Goal: Transaction & Acquisition: Purchase product/service

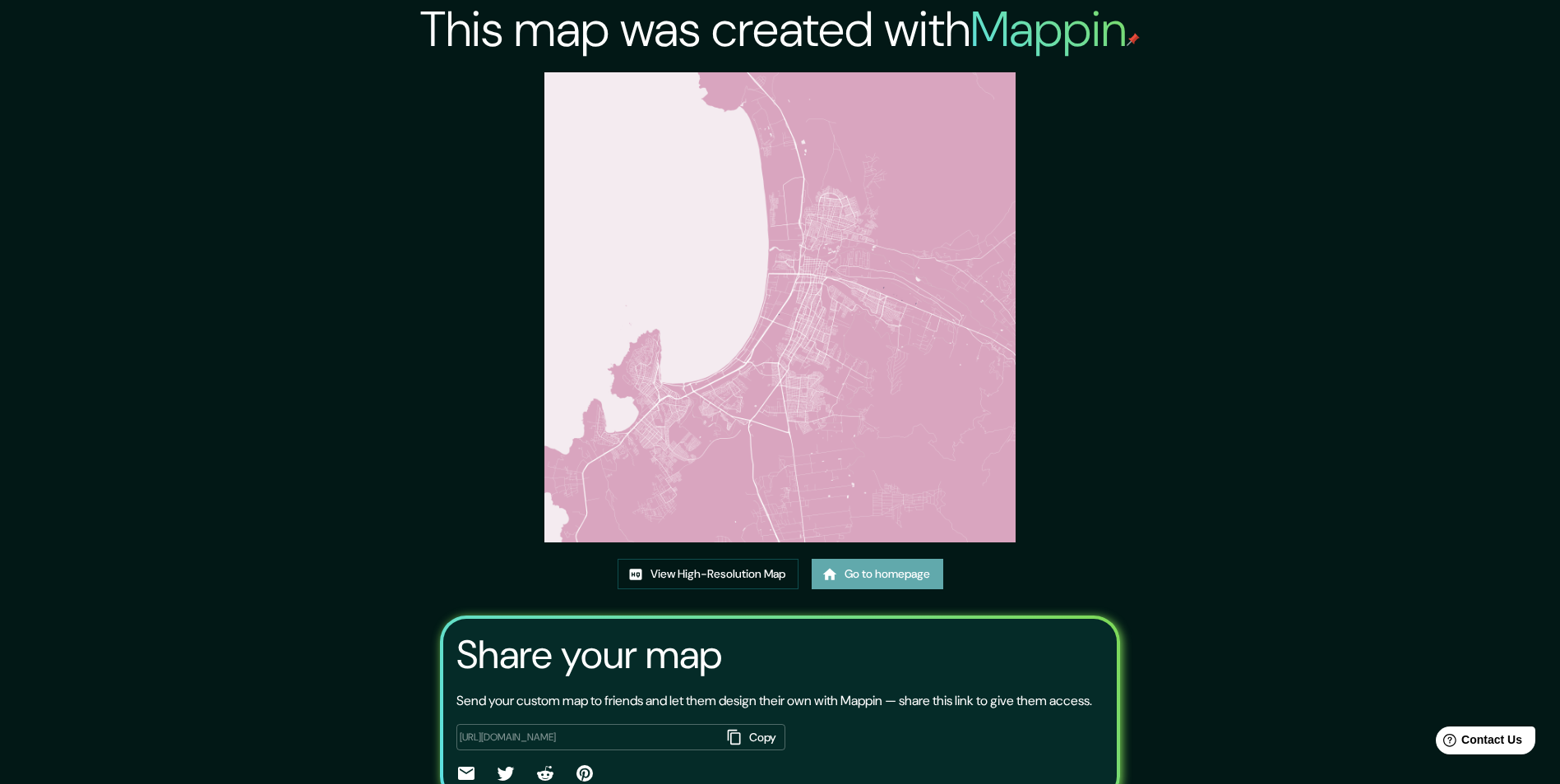
click at [860, 585] on link "Go to homepage" at bounding box center [877, 574] width 131 height 30
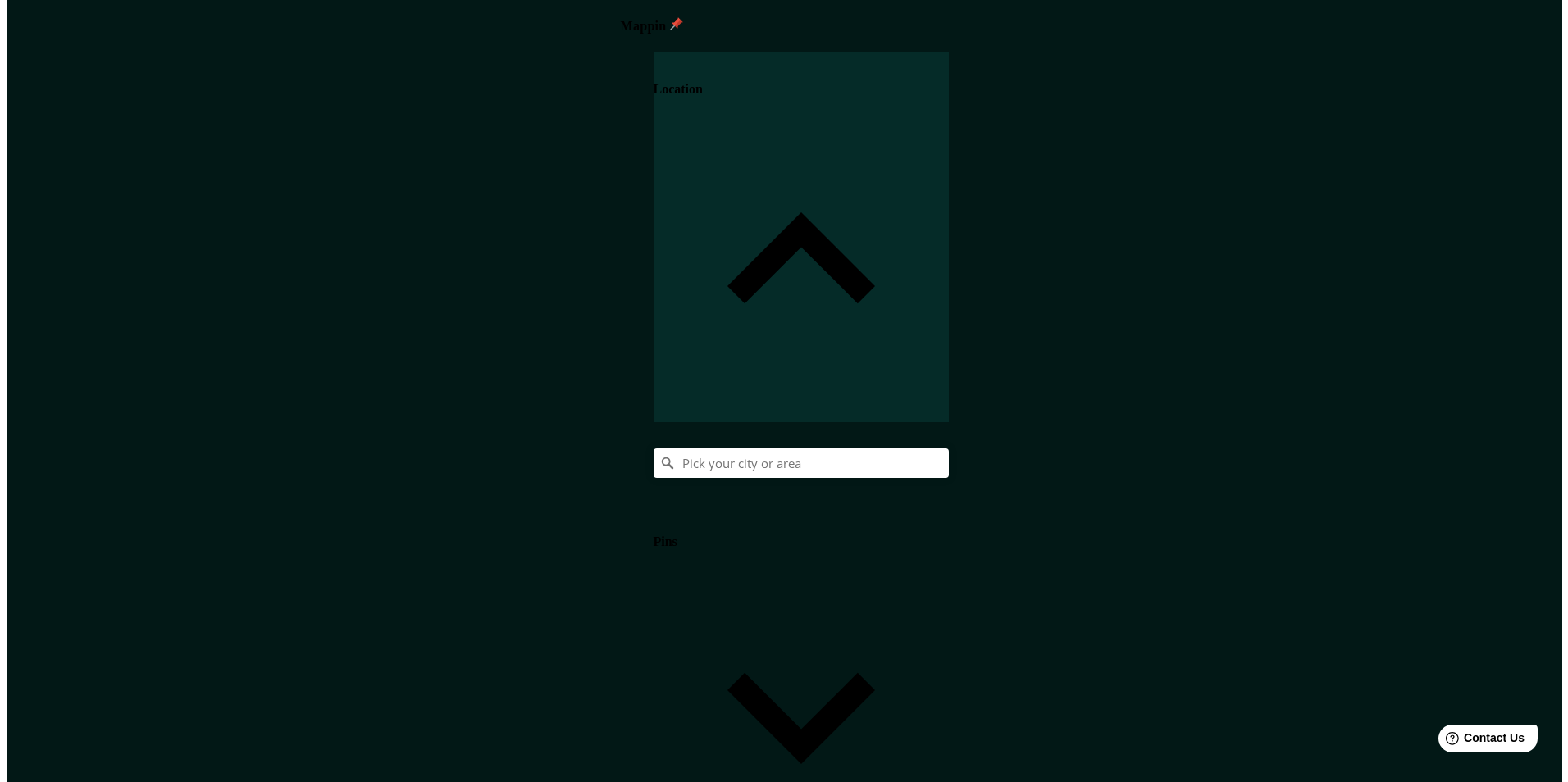
scroll to position [1, 0]
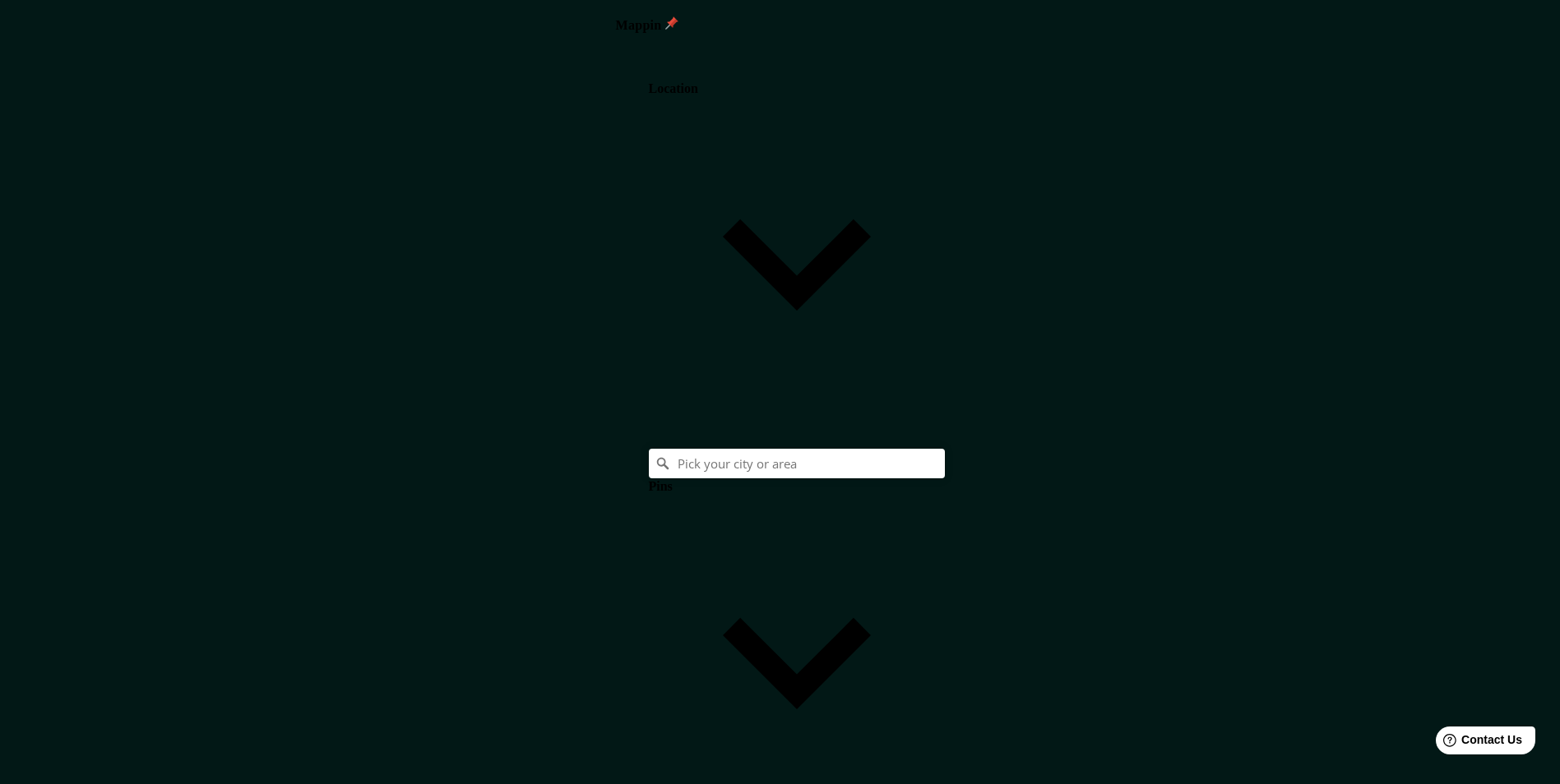
click at [1341, 513] on body "Mappin Location Pins Style Layout Landscape Portrait Square Border Choose a bor…" at bounding box center [786, 391] width 1572 height 784
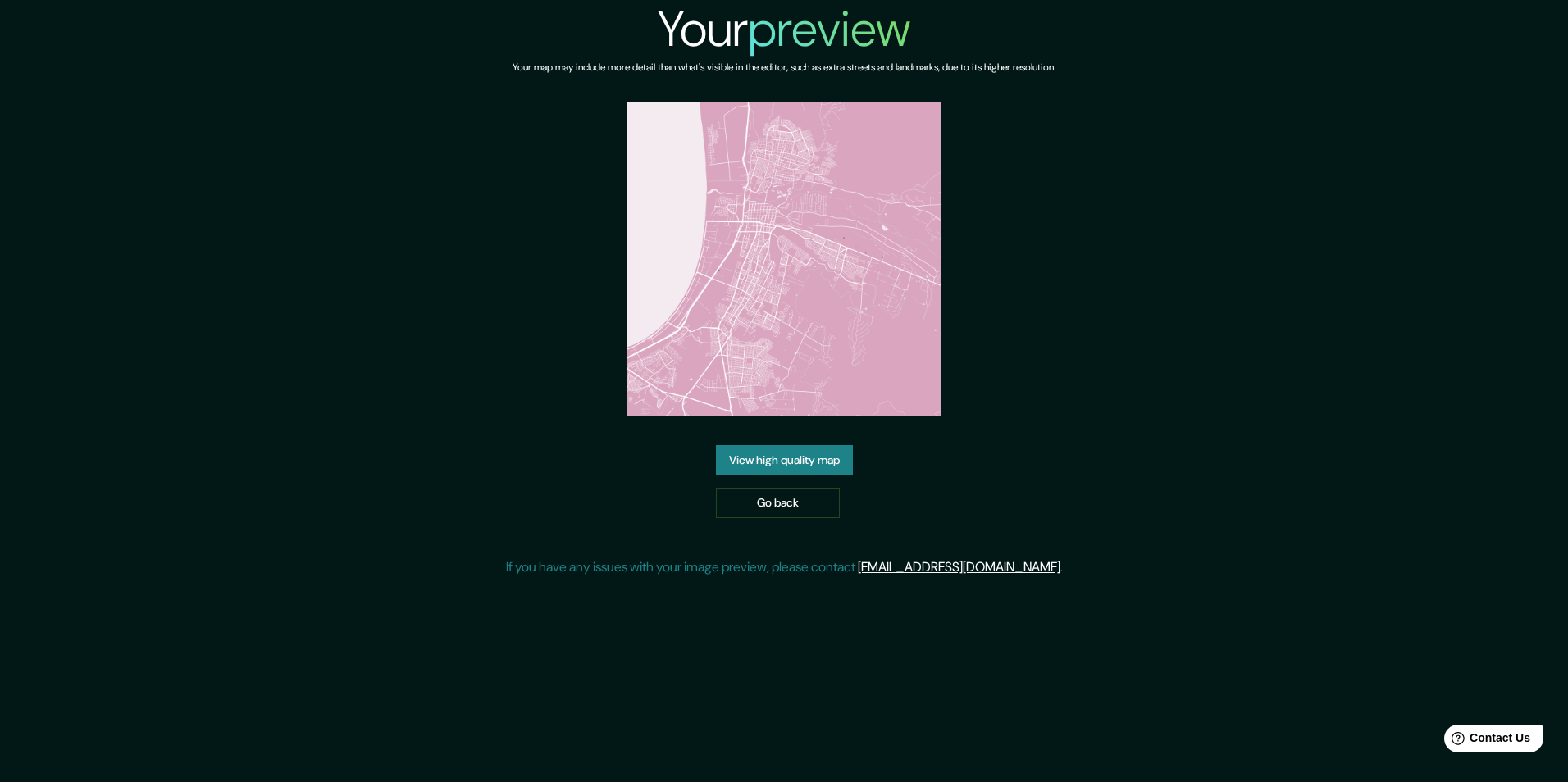
click at [765, 458] on link "View high quality map" at bounding box center [784, 460] width 137 height 30
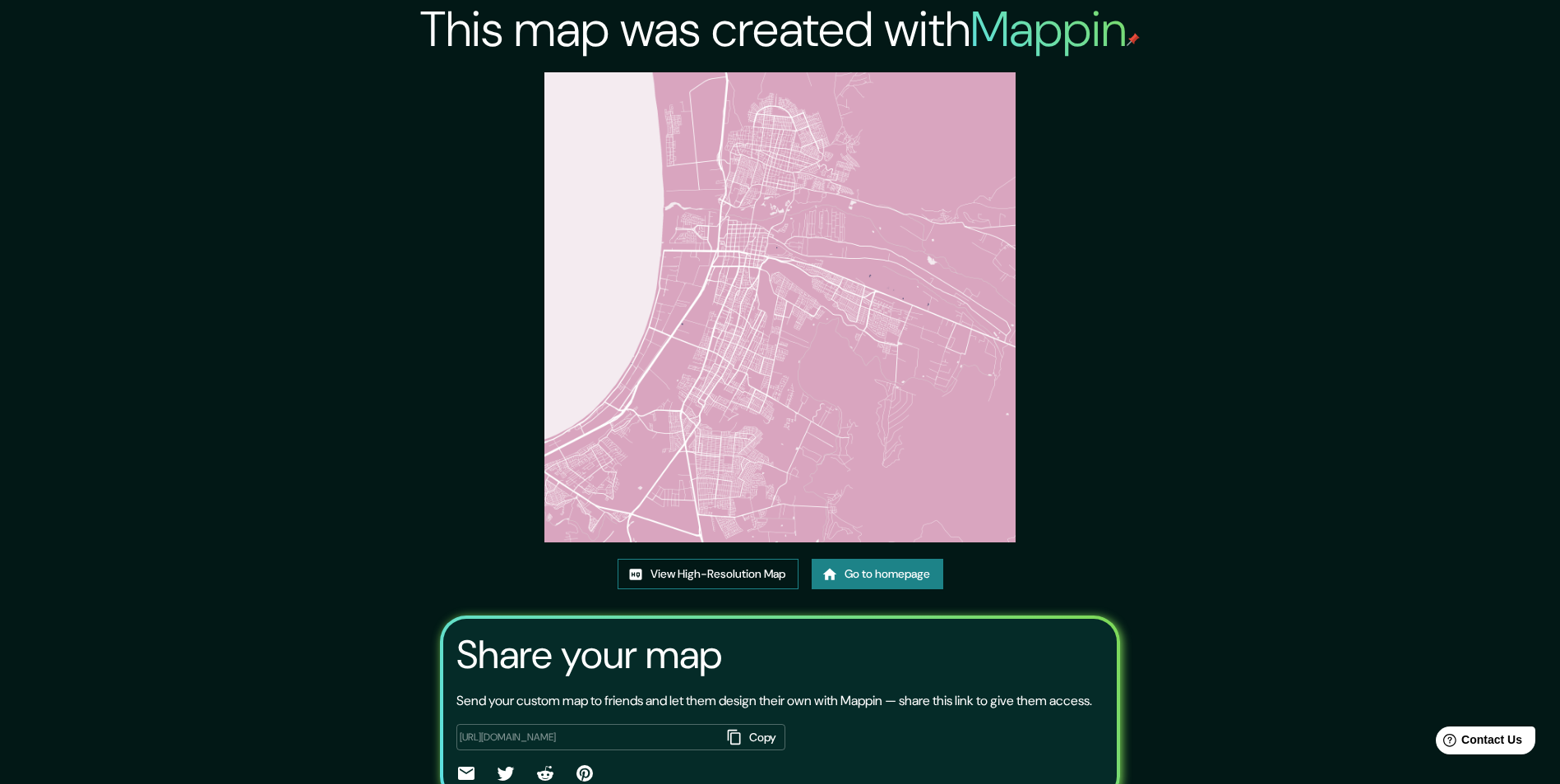
click at [696, 577] on link "View High-Resolution Map" at bounding box center [707, 574] width 181 height 30
